Goal: Check status: Check status

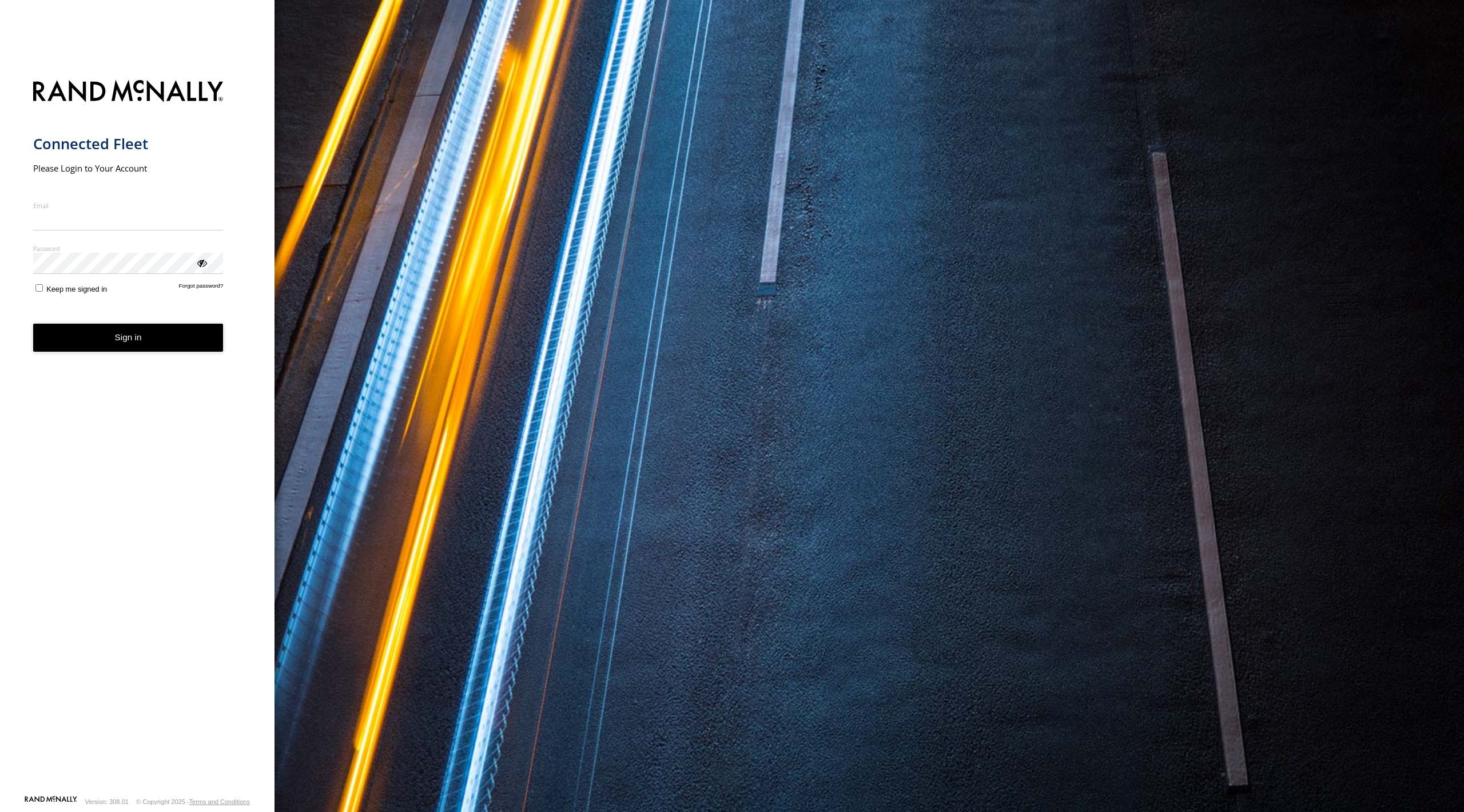
type input "**********"
click at [112, 347] on button "Sign in" at bounding box center [128, 338] width 191 height 28
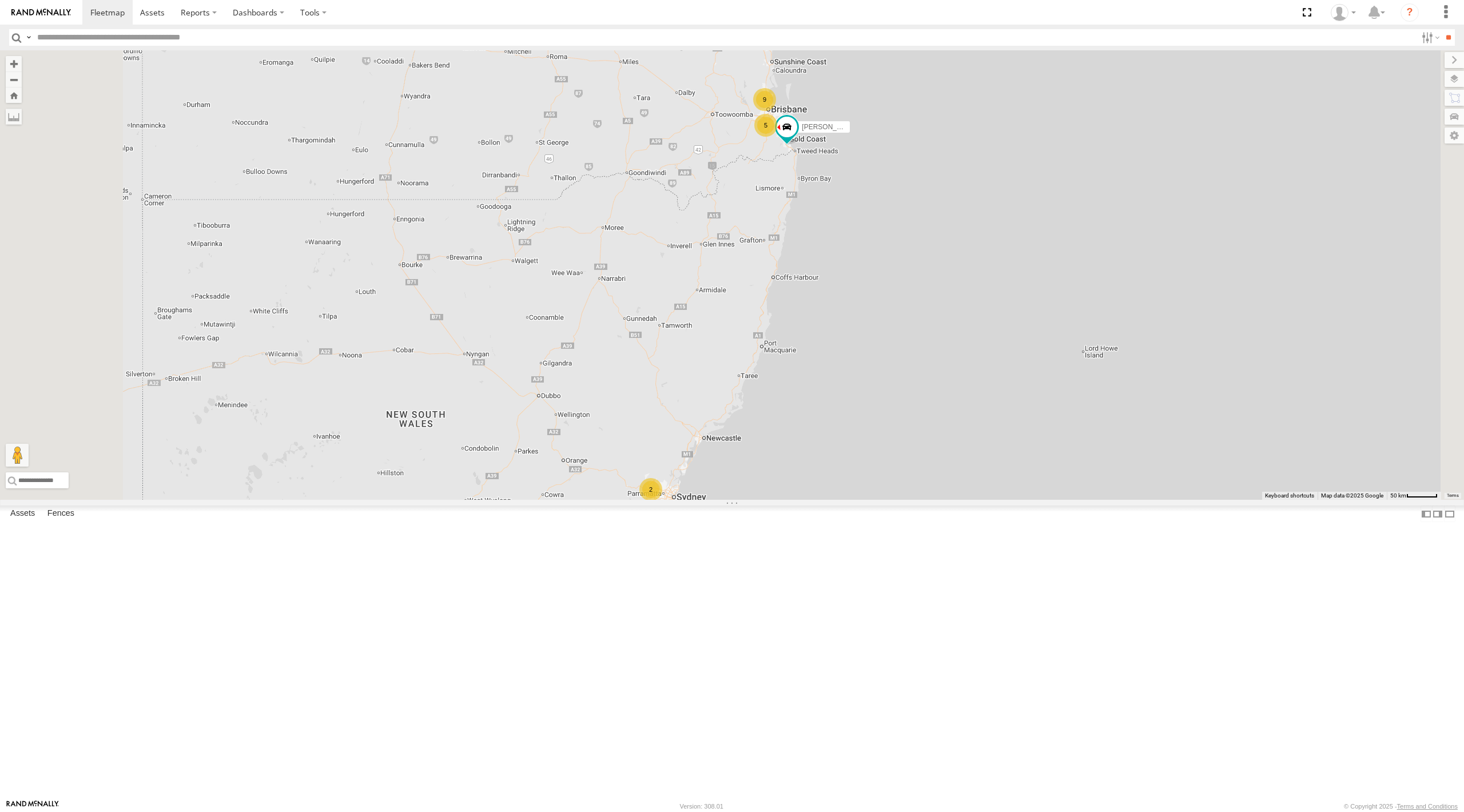
drag, startPoint x: 951, startPoint y: 299, endPoint x: 921, endPoint y: 355, distance: 63.5
click at [921, 355] on div "9 5 2 Jace Seumanu - 842JY2" at bounding box center [732, 275] width 1464 height 450
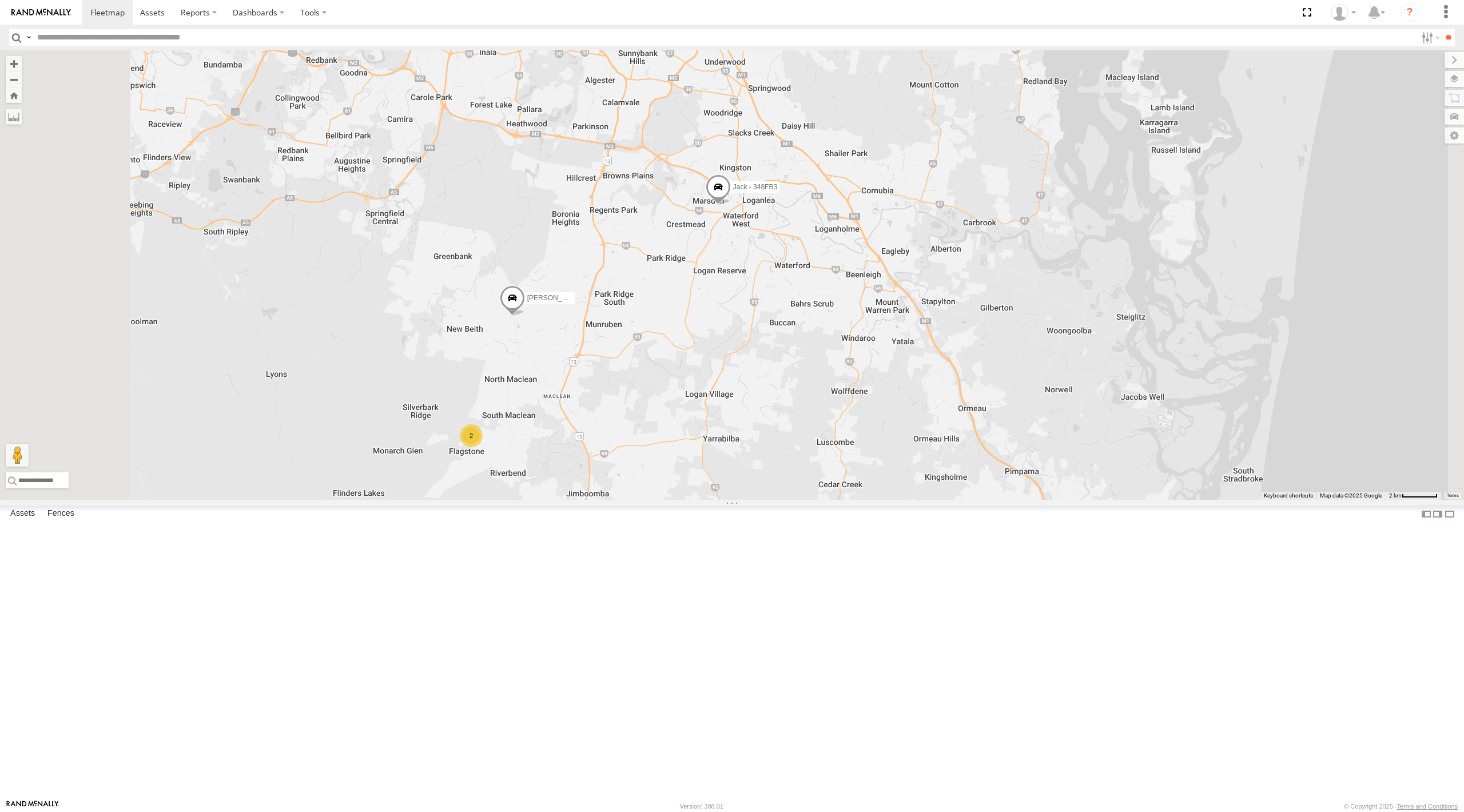
drag, startPoint x: 593, startPoint y: 371, endPoint x: 683, endPoint y: 381, distance: 90.6
click at [677, 374] on div "Jace Seumanu - 842JY2 Mitchell B - Corolla Hatch 2 Jack - 348FB3 Nathan - 017IP4" at bounding box center [732, 275] width 1464 height 450
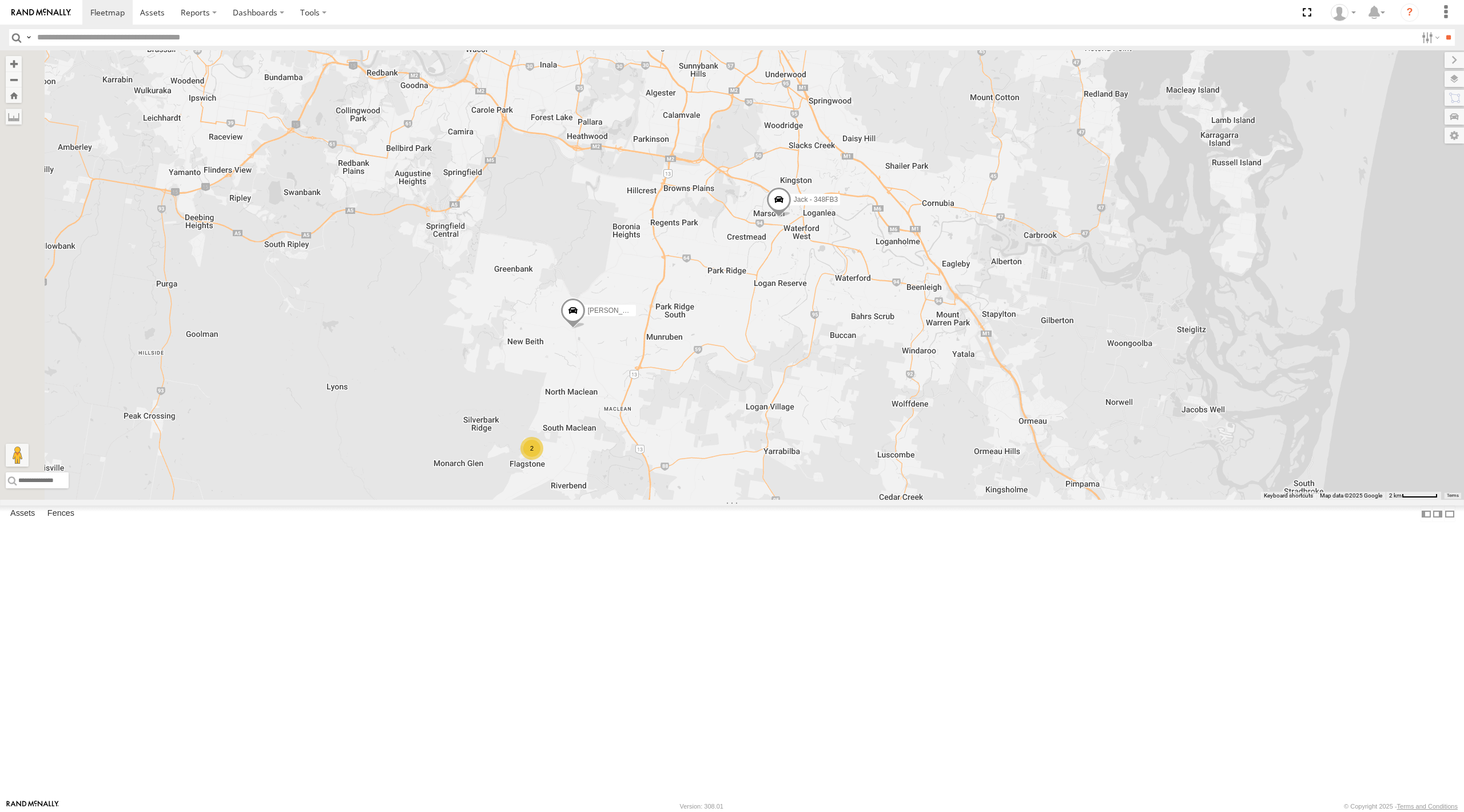
drag, startPoint x: 701, startPoint y: 395, endPoint x: 767, endPoint y: 441, distance: 80.4
click at [753, 417] on div "Jace Seumanu - 842JY2 Mitchell B - Corolla Hatch 2 Jack - 348FB3 Nathan - 017IP4" at bounding box center [732, 275] width 1464 height 450
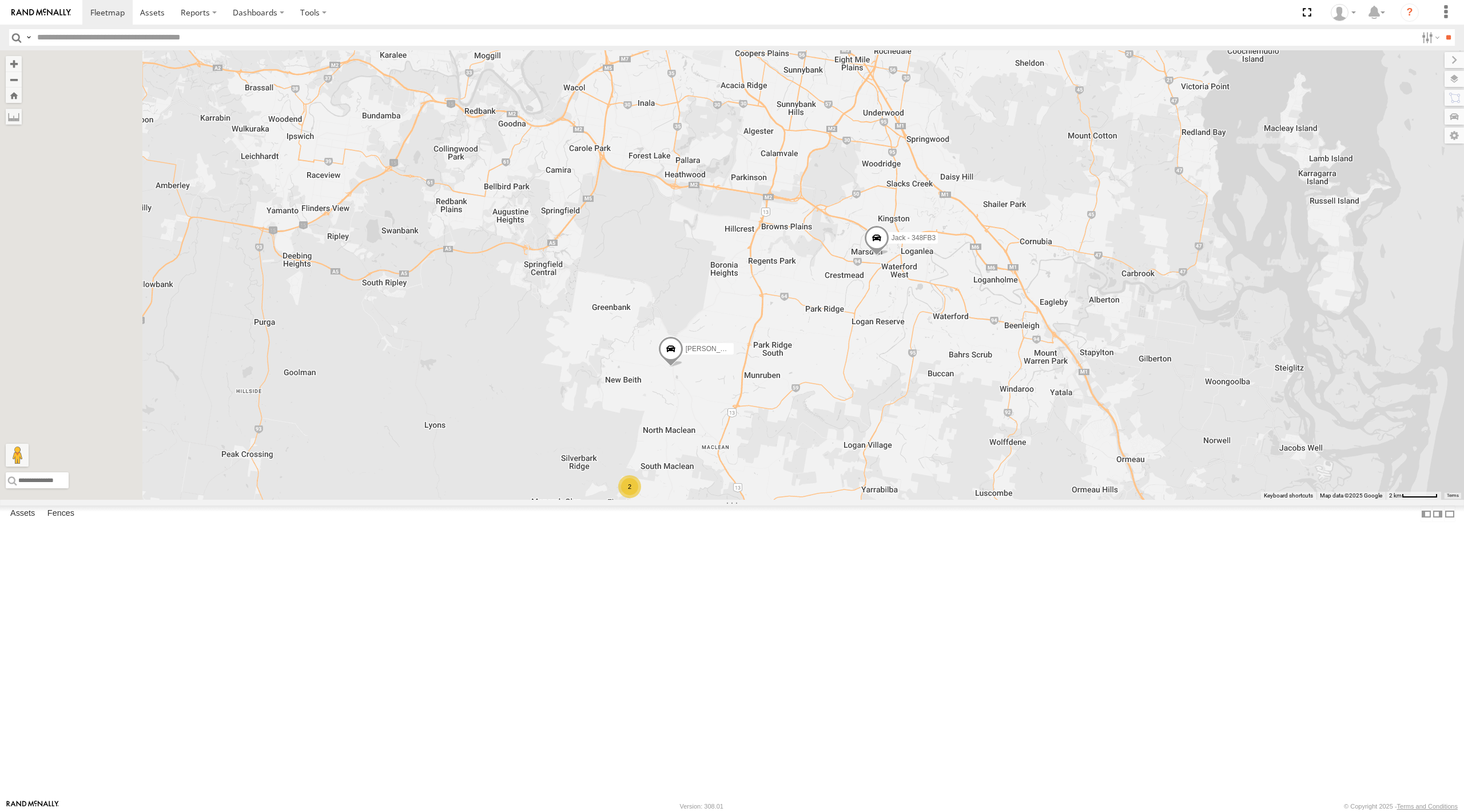
click at [684, 367] on span at bounding box center [671, 352] width 25 height 31
click at [663, 500] on div "Jace Seumanu - 842JY2 Mitchell B - Corolla Hatch 2 Jack - 348FB3 Nathan - 017IP…" at bounding box center [732, 275] width 1464 height 450
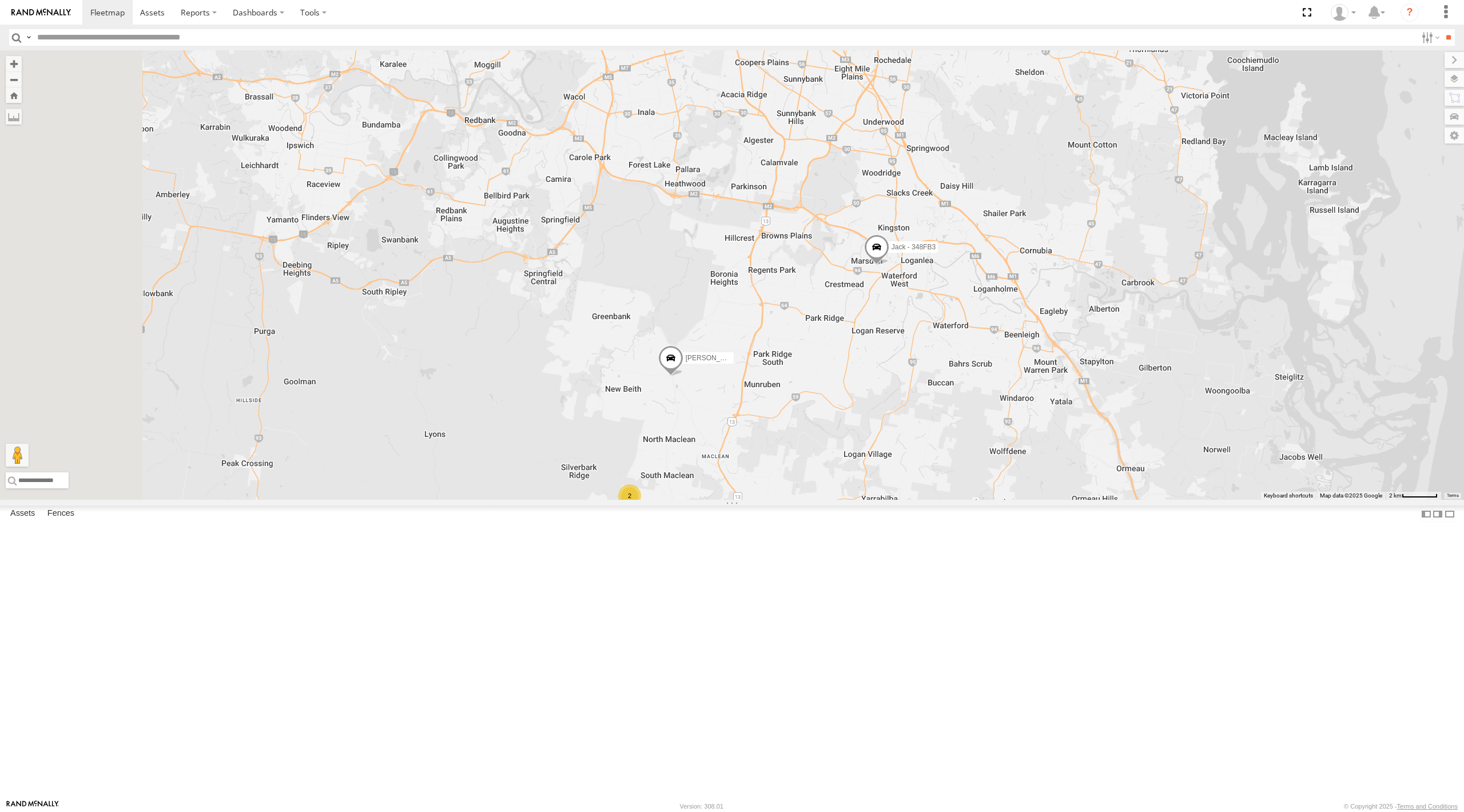
drag, startPoint x: 911, startPoint y: 532, endPoint x: 911, endPoint y: 543, distance: 11.0
click at [911, 500] on div "Jace Seumanu - 842JY2 Mitchell B - Corolla Hatch 2 Jack - 348FB3 Nathan - 017IP…" at bounding box center [732, 275] width 1464 height 450
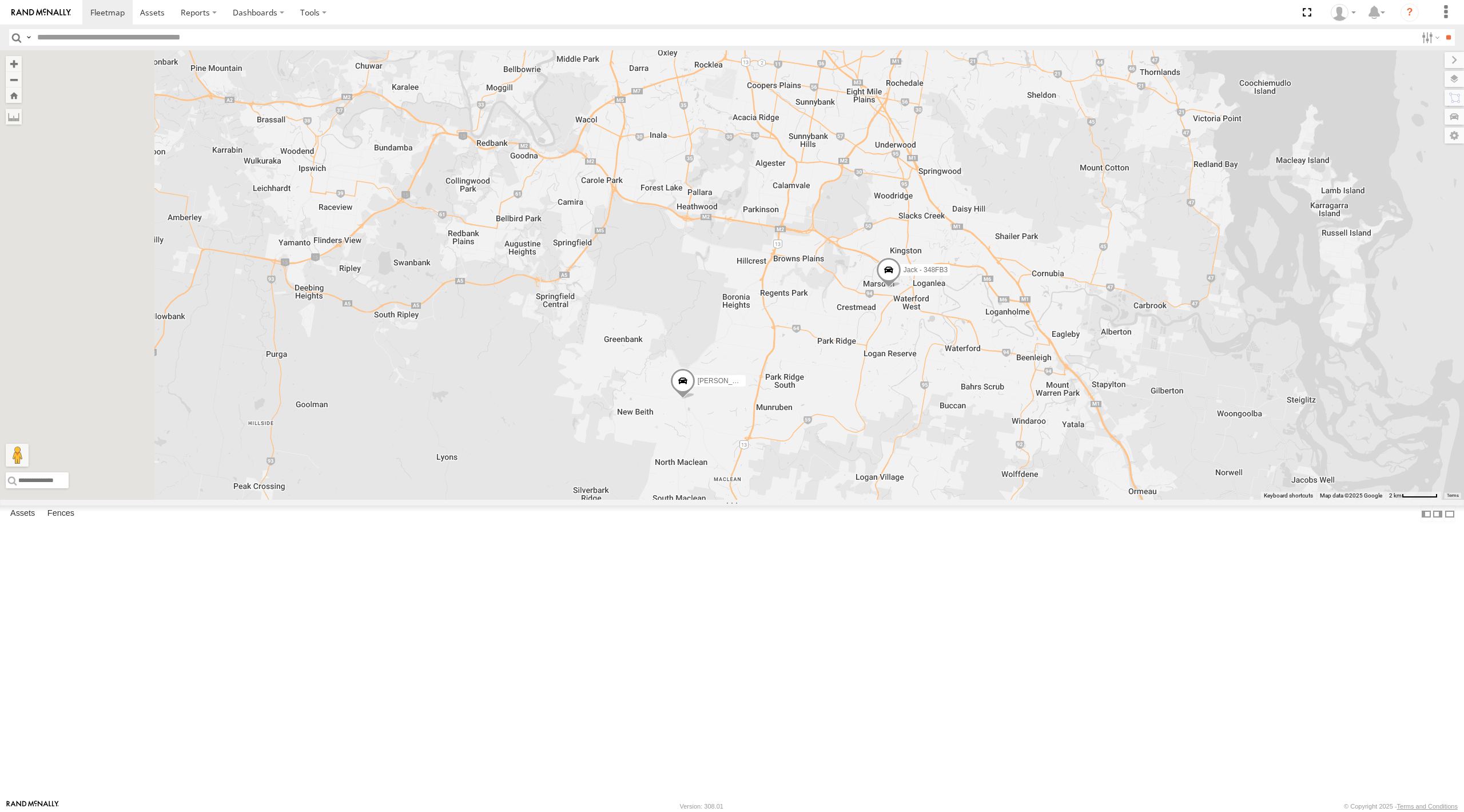
drag, startPoint x: 717, startPoint y: 531, endPoint x: 724, endPoint y: 541, distance: 12.2
click at [724, 500] on div "Jace Seumanu - 842JY2 Mitchell B - Corolla Hatch 2 Jack - 348FB3 Nathan - 017IP…" at bounding box center [732, 275] width 1464 height 450
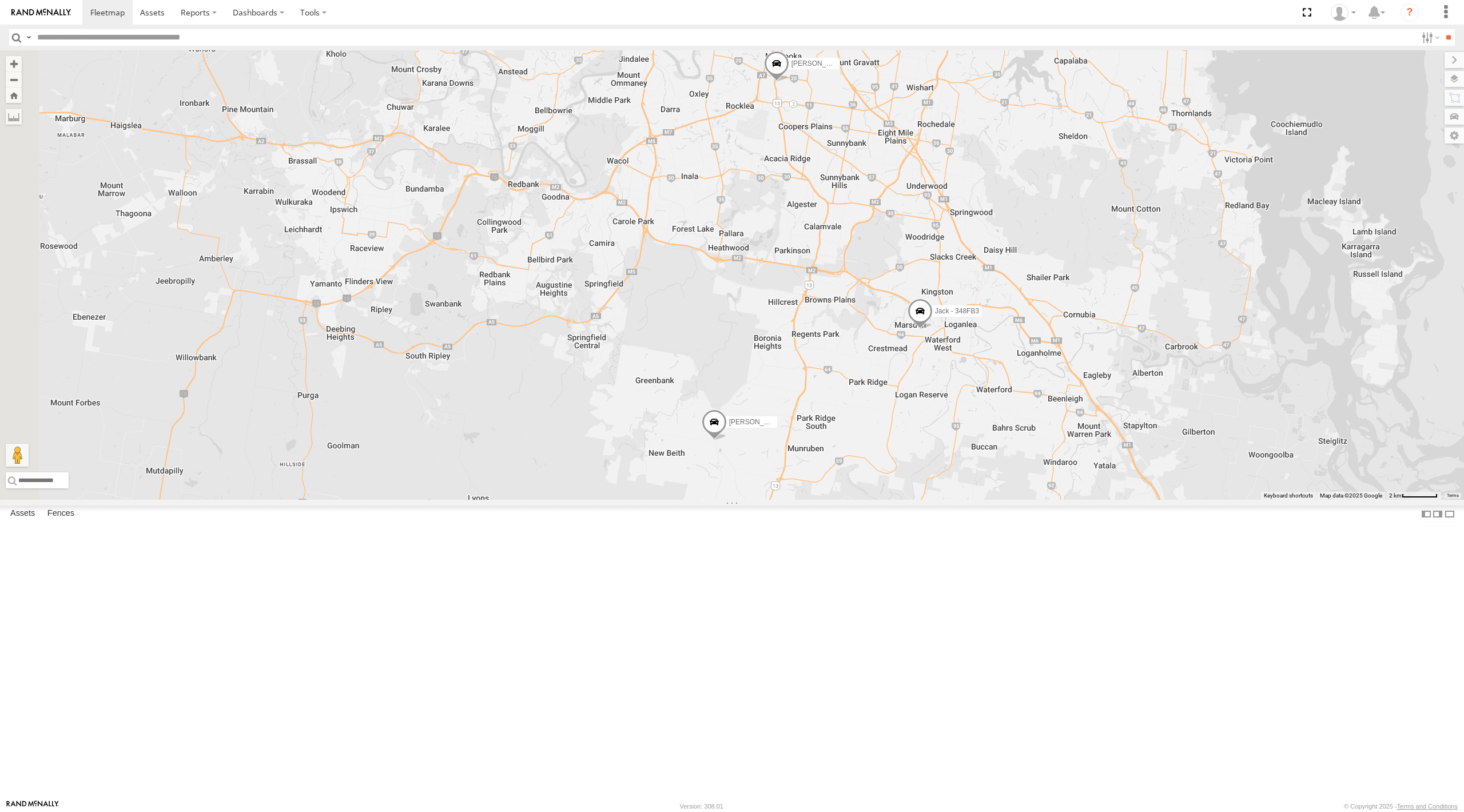
drag, startPoint x: 716, startPoint y: 511, endPoint x: 739, endPoint y: 540, distance: 37.0
click at [739, 500] on div "Jace Seumanu - 842JY2 Mitchell B - Corolla Hatch 2 Jack - 348FB3 Nathan - 017IP…" at bounding box center [732, 275] width 1464 height 450
drag, startPoint x: 166, startPoint y: 706, endPoint x: 211, endPoint y: 657, distance: 66.5
click at [0, 0] on div "Serg - FSZ66X All Assets Dunheved Rd Werrington -33.75053 150.75908 Video Jack …" at bounding box center [0, 0] width 0 height 0
